Goal: Complete application form

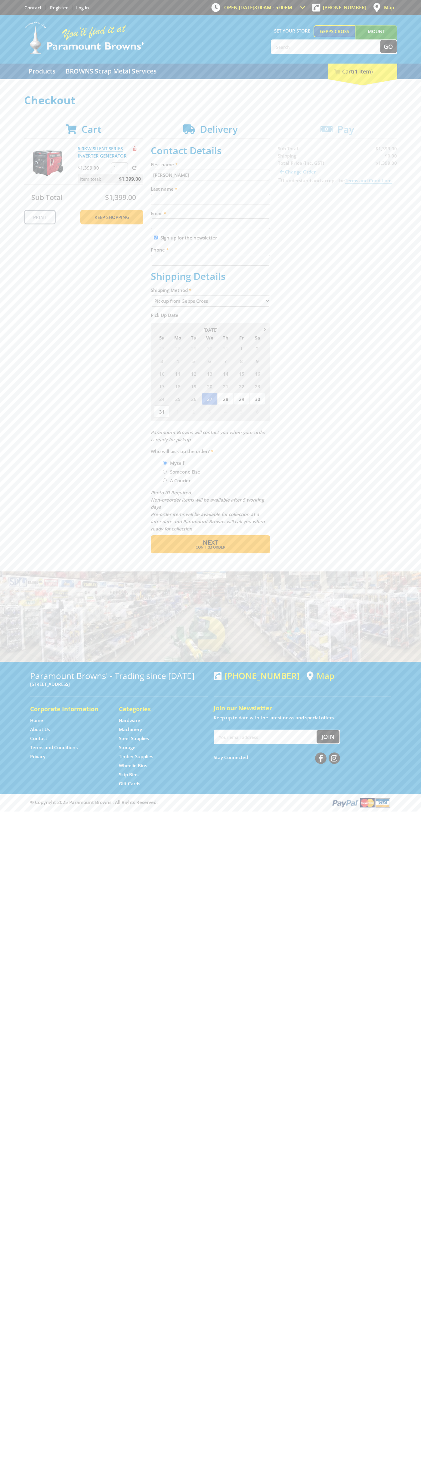
type input "[PERSON_NAME]"
type input "[EMAIL_ADDRESS][DOMAIN_NAME]"
type input "0293744000"
click at [211, 542] on span "Next" at bounding box center [210, 542] width 15 height 8
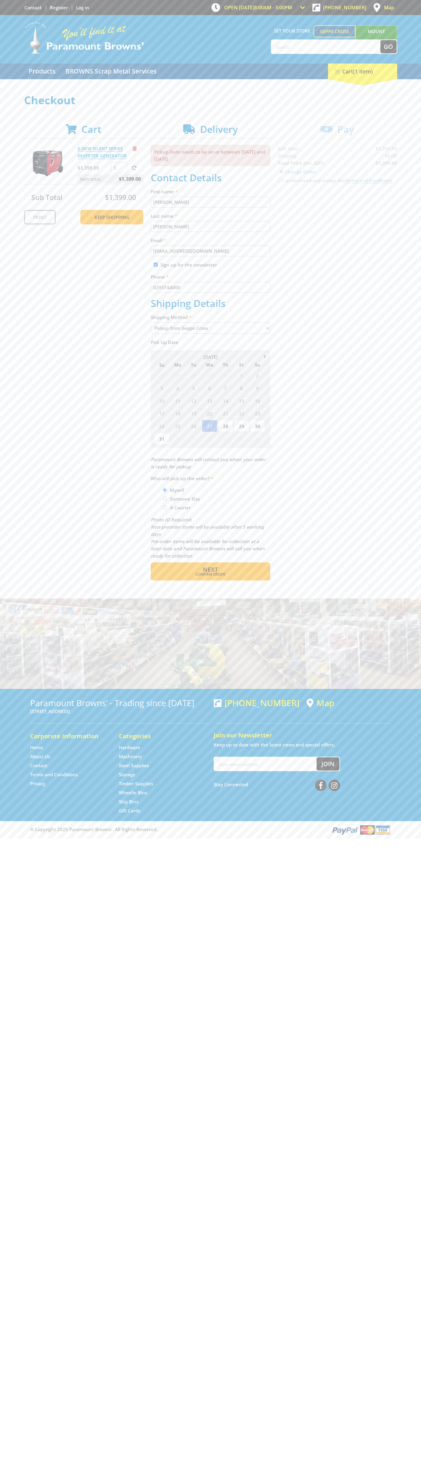
type input "[PERSON_NAME]"
click at [211, 574] on span "Confirm order" at bounding box center [211, 575] width 94 height 4
click at [211, 570] on span "Next" at bounding box center [210, 569] width 15 height 8
